Goal: Navigation & Orientation: Find specific page/section

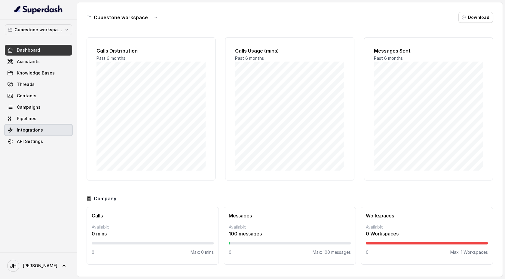
click at [54, 131] on link "Integrations" at bounding box center [38, 130] width 67 height 11
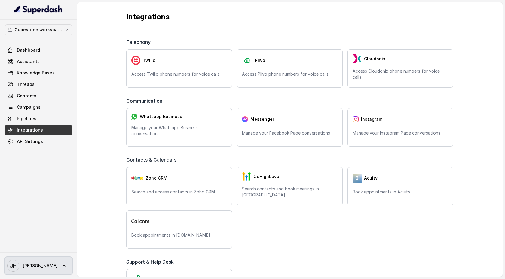
click at [61, 265] on icon at bounding box center [64, 266] width 6 height 6
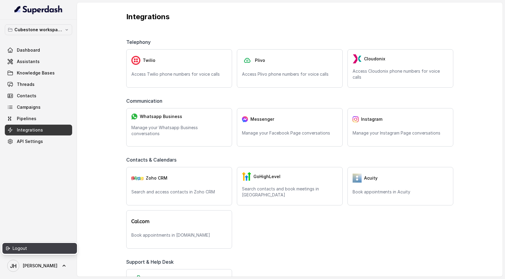
click at [41, 248] on div "Logout" at bounding box center [38, 248] width 51 height 7
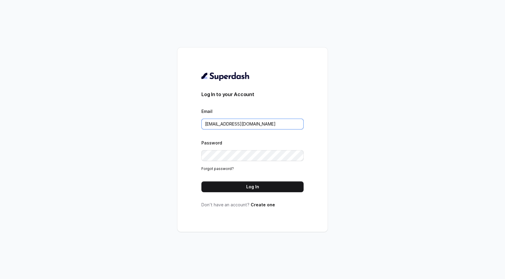
click at [235, 126] on input "[EMAIL_ADDRESS][DOMAIN_NAME]" at bounding box center [253, 124] width 102 height 11
type input "[EMAIL_ADDRESS][DOMAIN_NAME]"
click at [237, 186] on button "Log In" at bounding box center [253, 187] width 102 height 11
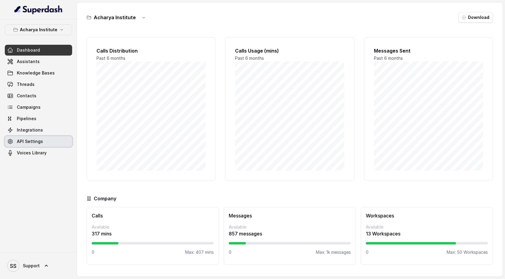
click at [28, 145] on link "API Settings" at bounding box center [38, 141] width 67 height 11
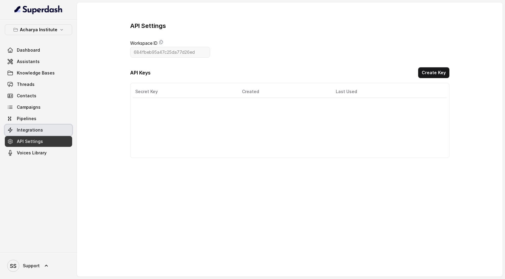
click at [39, 134] on link "Integrations" at bounding box center [38, 130] width 67 height 11
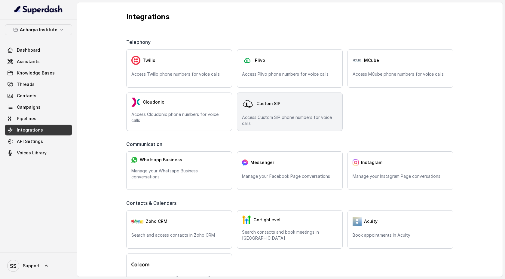
click at [274, 125] on p "Access Custom SIP phone numbers for voice calls" at bounding box center [290, 121] width 96 height 12
